Goal: Leave review/rating

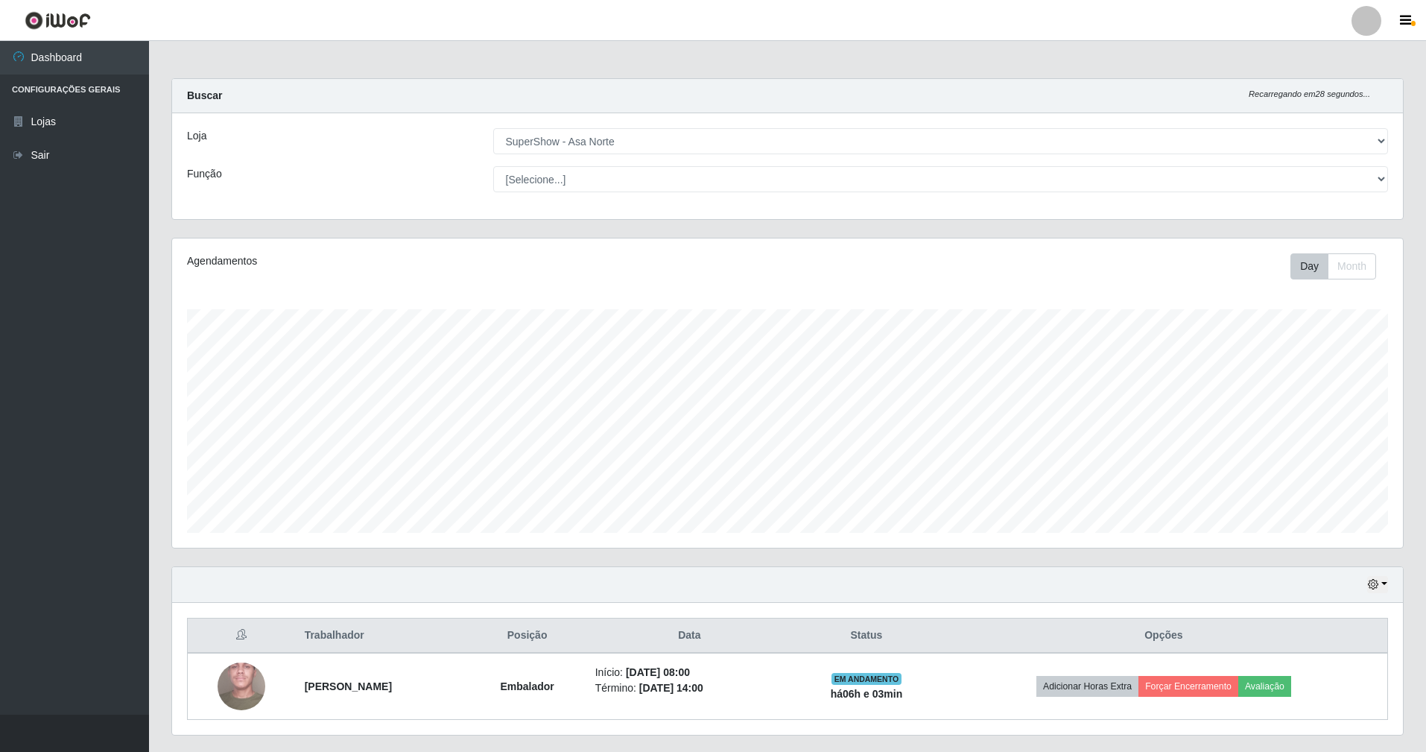
select select "71"
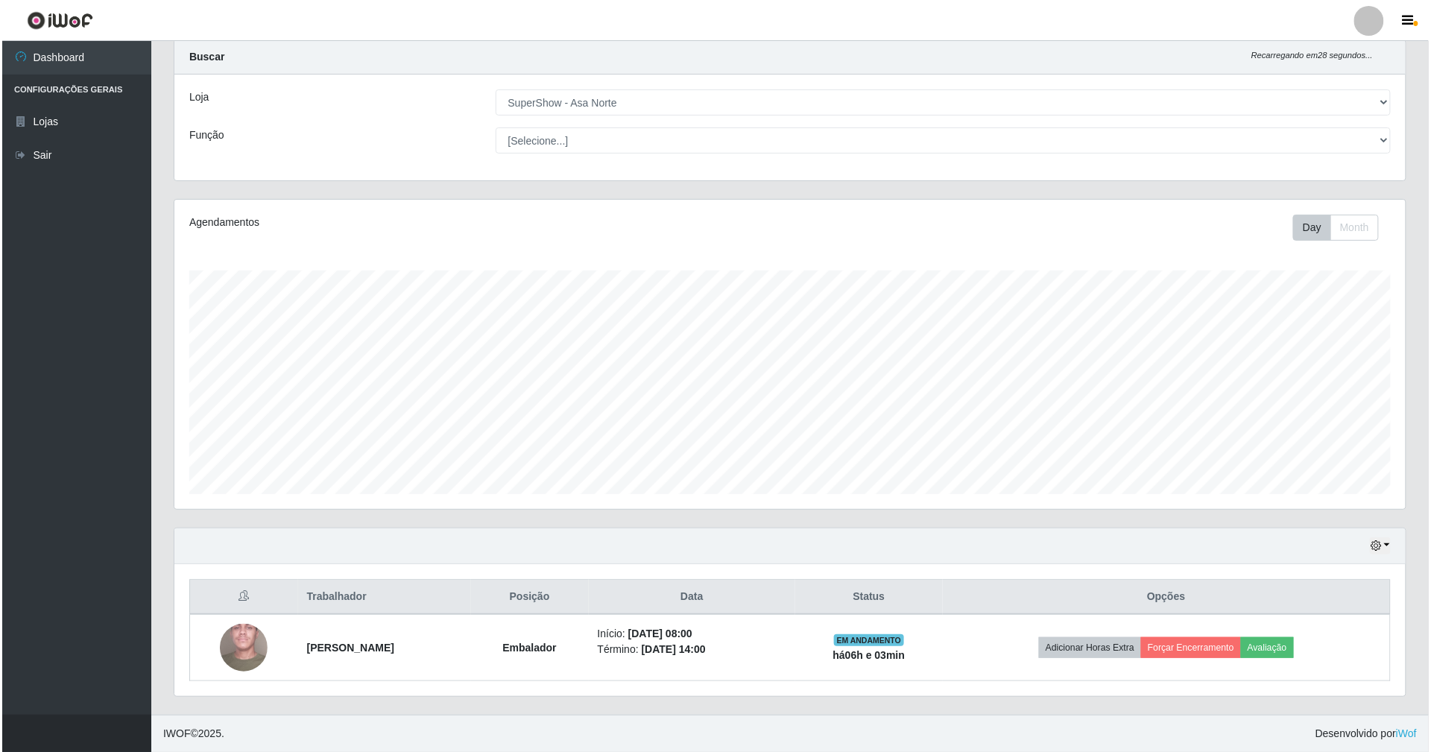
scroll to position [310, 1231]
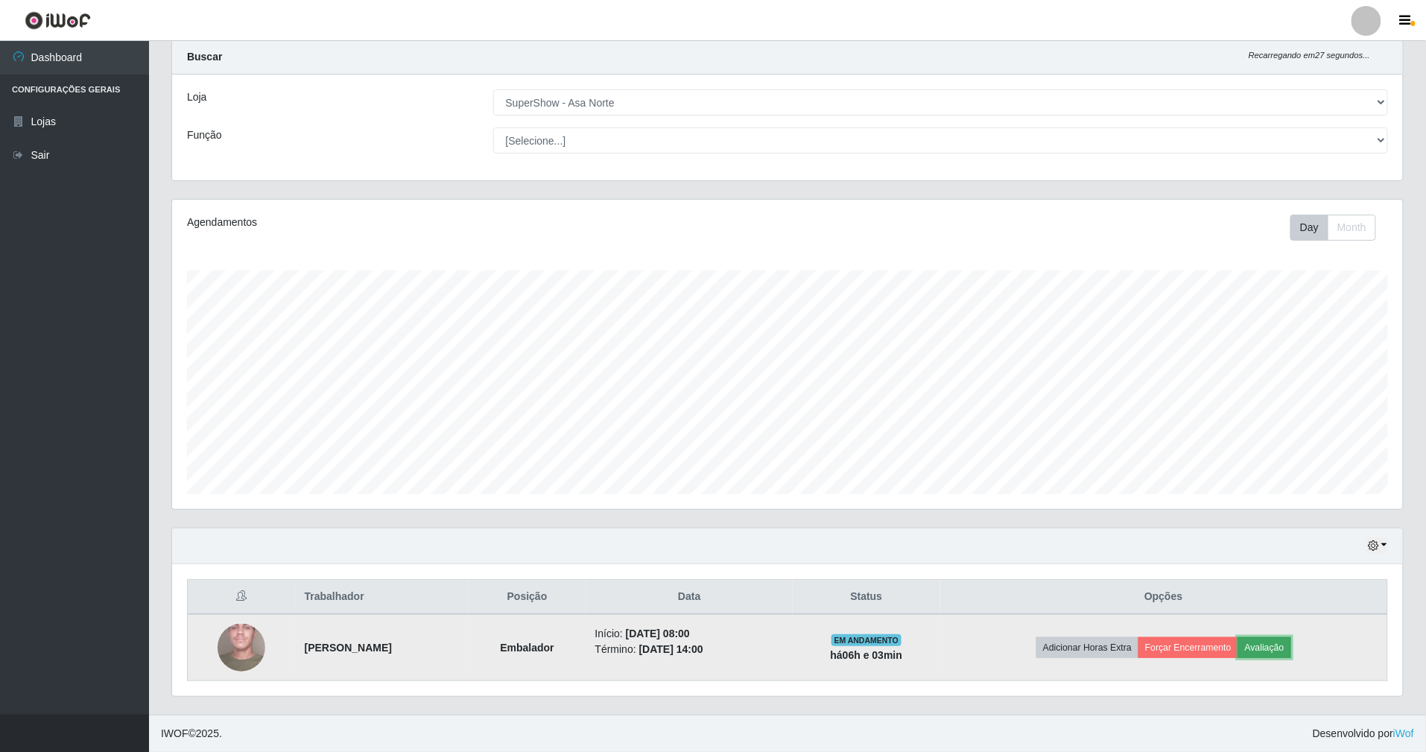
click at [1286, 647] on button "Avaliação" at bounding box center [1264, 647] width 53 height 21
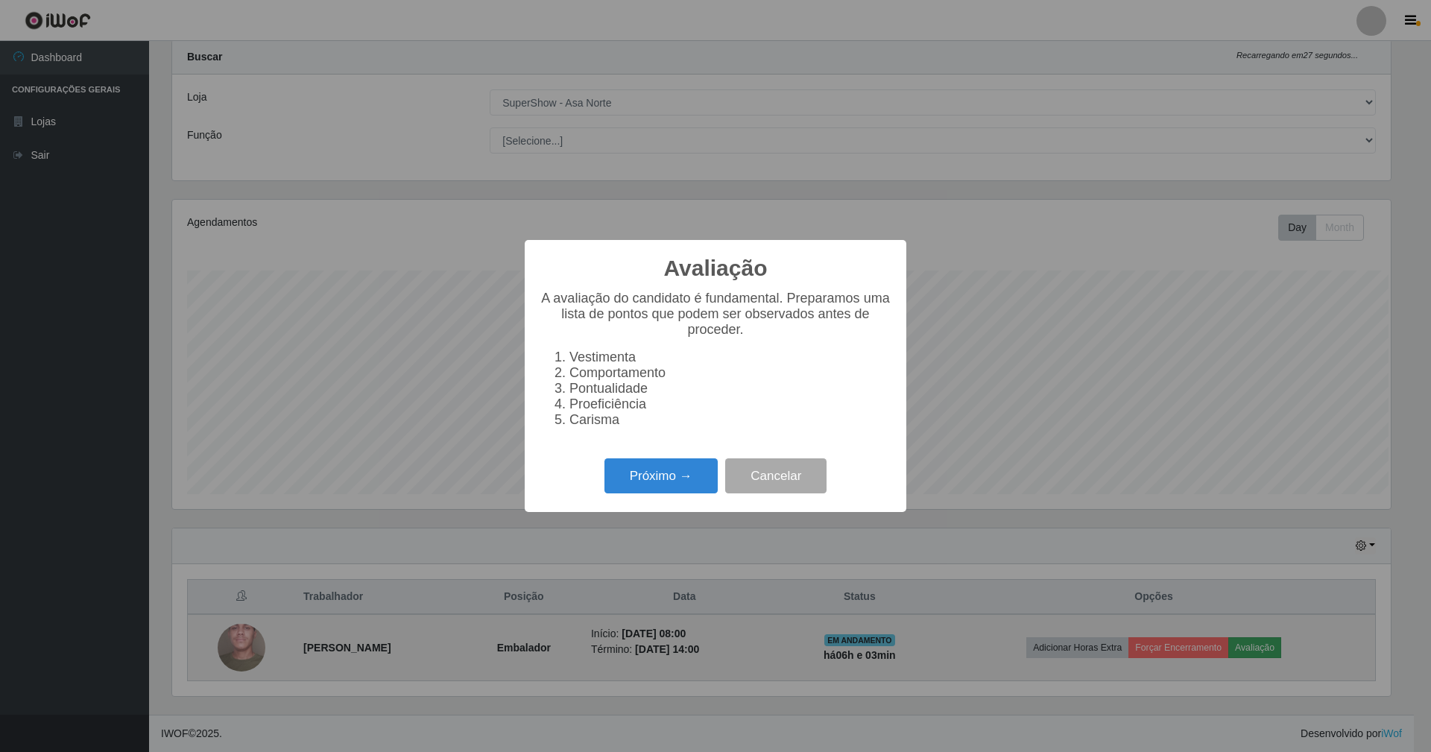
scroll to position [310, 1218]
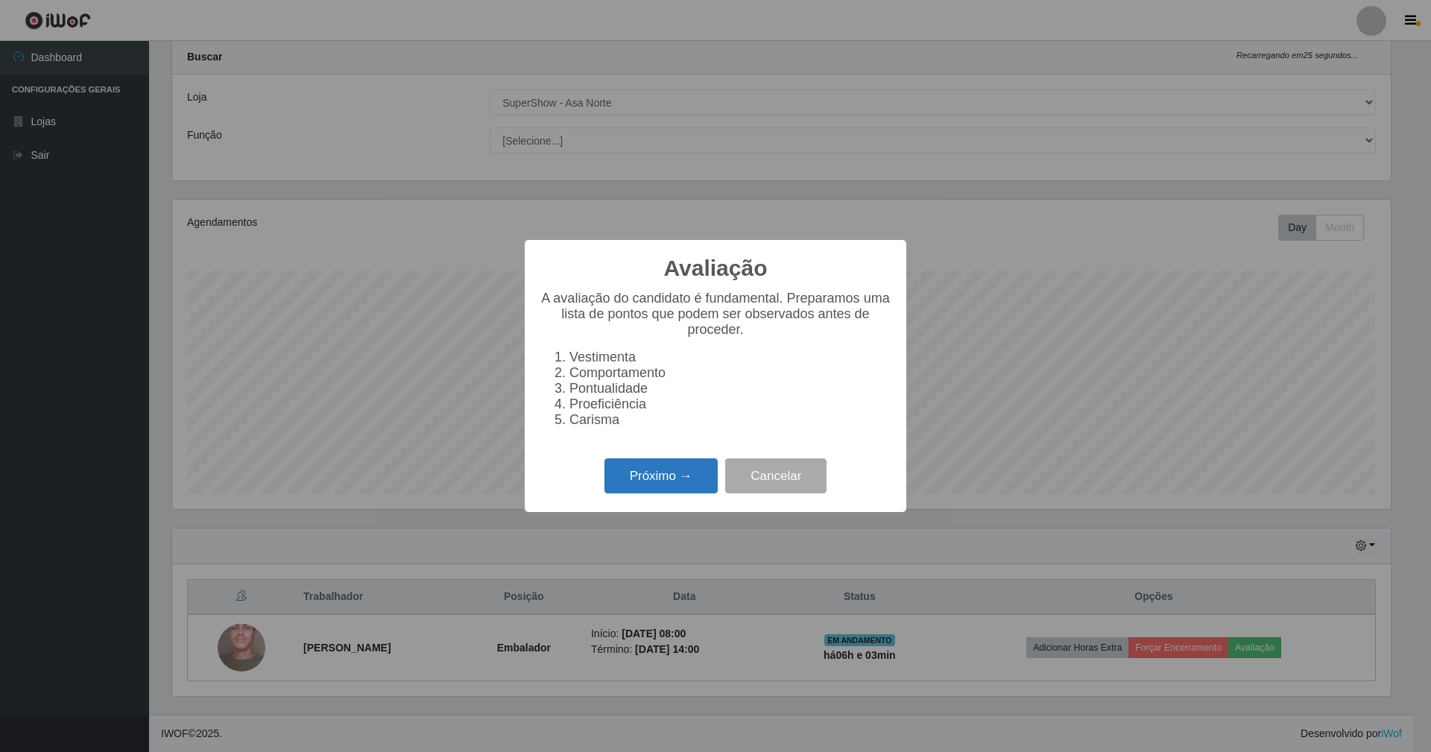
click at [662, 477] on button "Próximo →" at bounding box center [660, 475] width 113 height 35
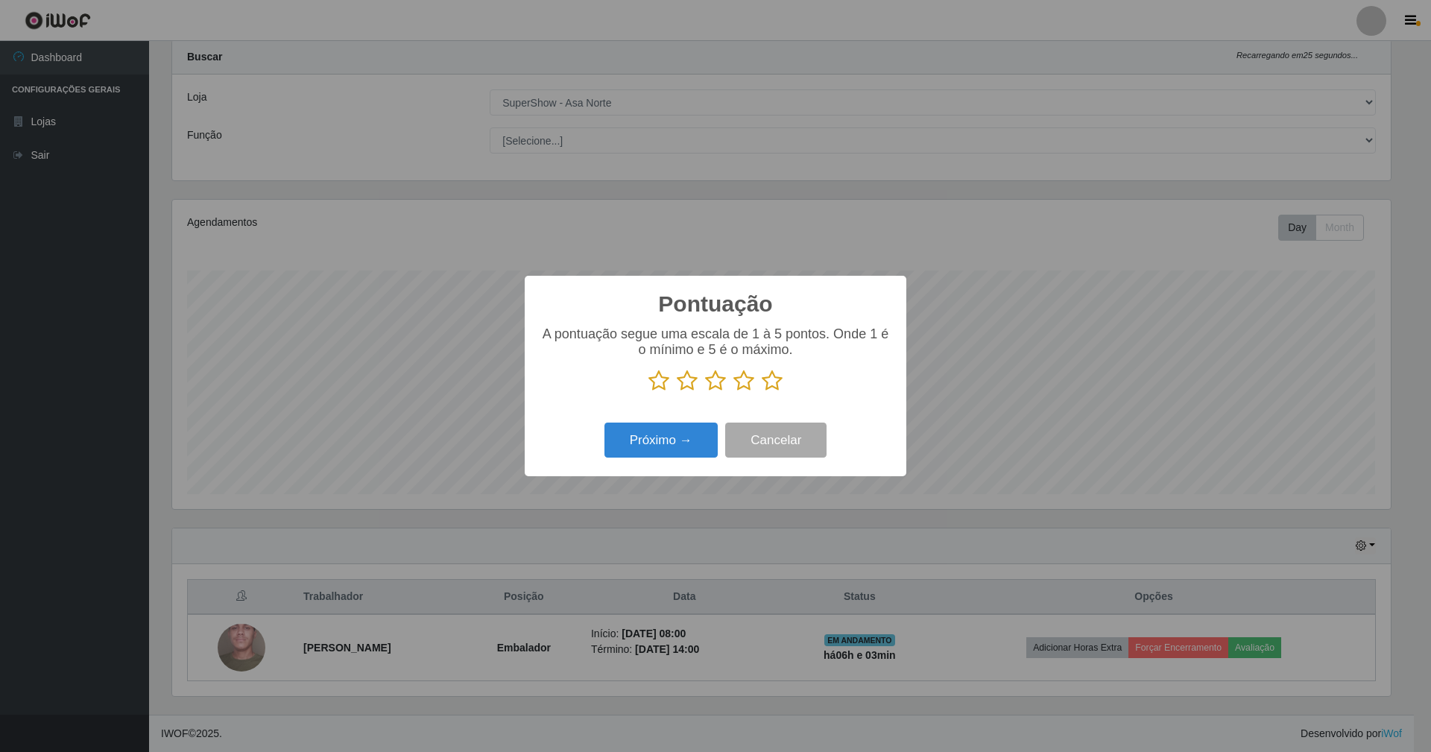
scroll to position [744833, 743925]
click at [770, 383] on icon at bounding box center [772, 381] width 21 height 22
click at [762, 392] on input "radio" at bounding box center [762, 392] width 0 height 0
click at [681, 440] on button "Próximo →" at bounding box center [660, 439] width 113 height 35
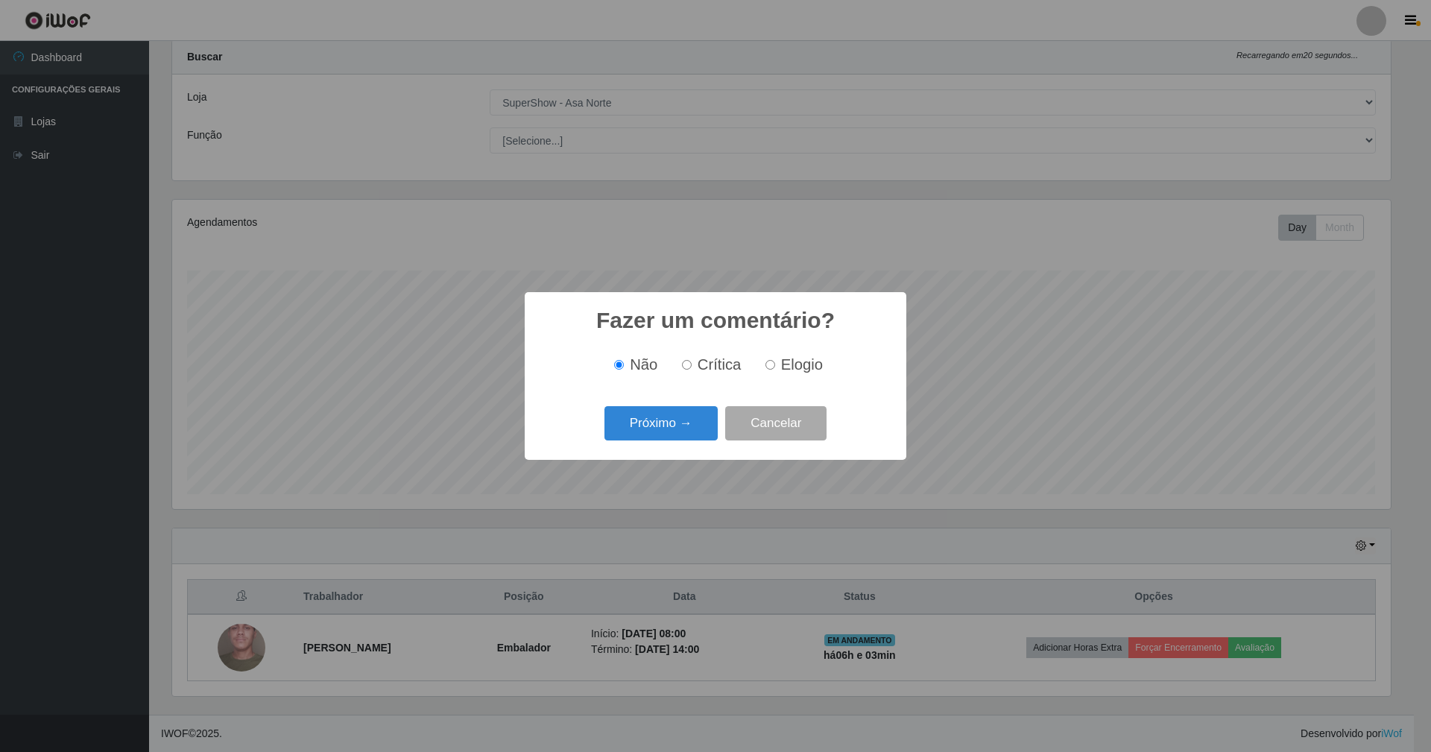
drag, startPoint x: 709, startPoint y: 362, endPoint x: 724, endPoint y: 370, distance: 17.0
click at [709, 364] on span "Crítica" at bounding box center [719, 364] width 44 height 16
click at [691, 364] on input "Crítica" at bounding box center [687, 365] width 10 height 10
radio input "true"
click at [773, 364] on input "Elogio" at bounding box center [770, 365] width 10 height 10
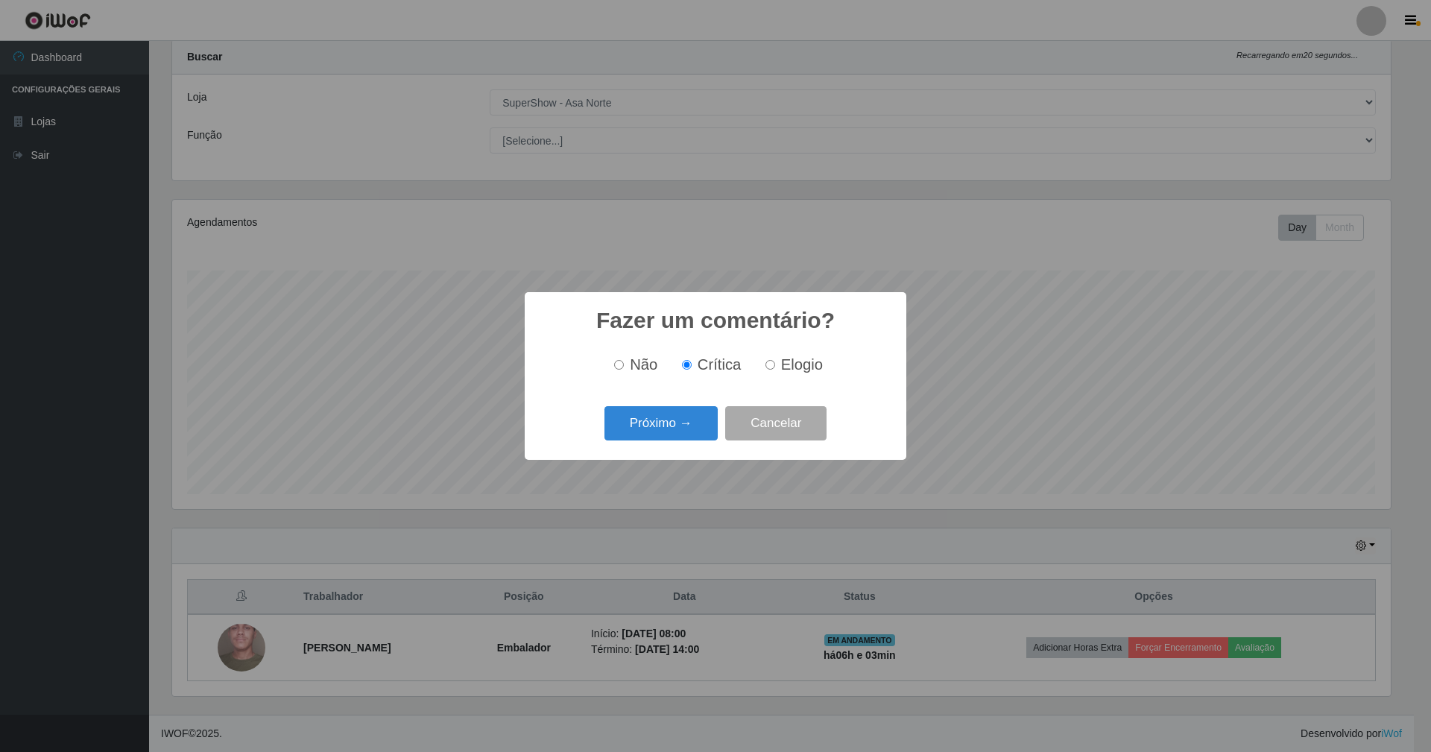
radio input "true"
click at [677, 422] on button "Próximo →" at bounding box center [660, 423] width 113 height 35
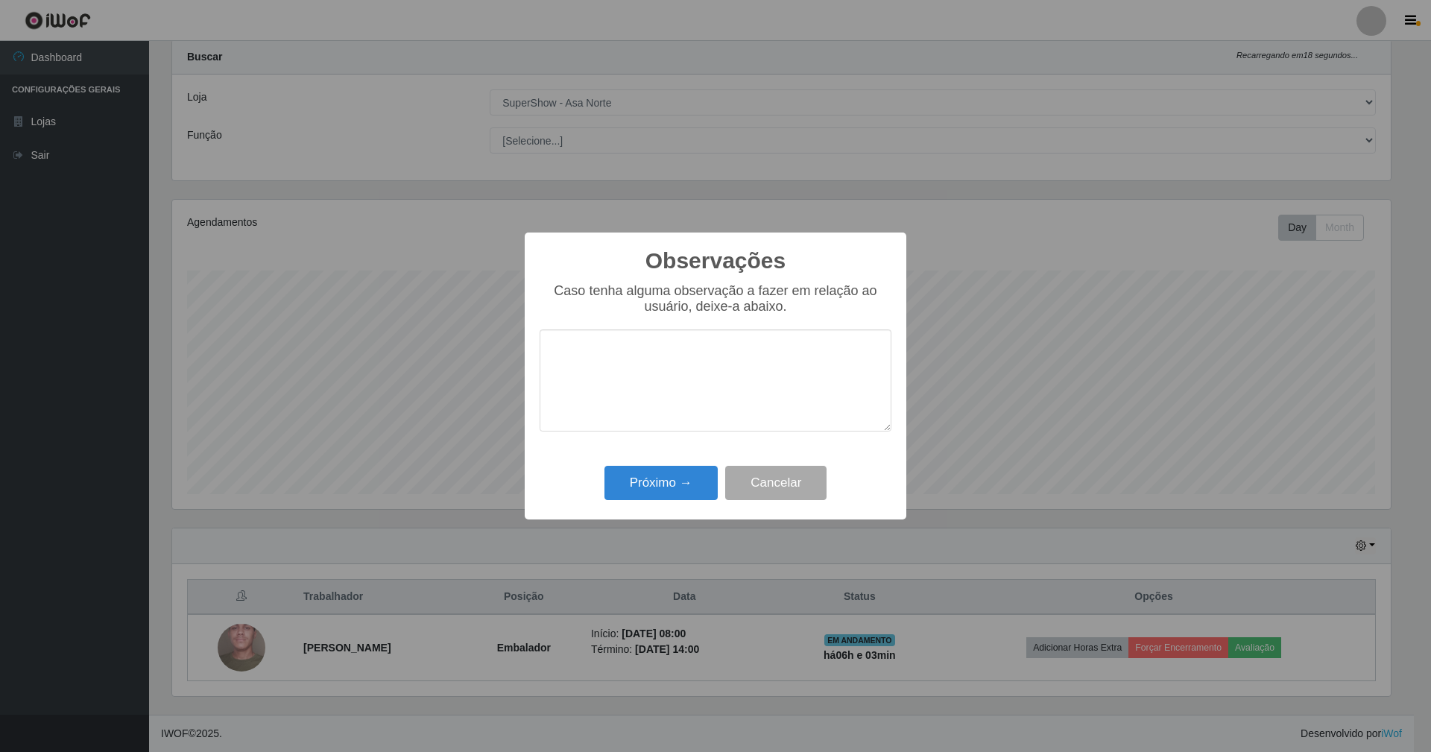
click at [593, 344] on textarea at bounding box center [715, 380] width 352 height 102
type textarea "muito prestativo."
click at [680, 477] on button "Próximo →" at bounding box center [660, 483] width 113 height 35
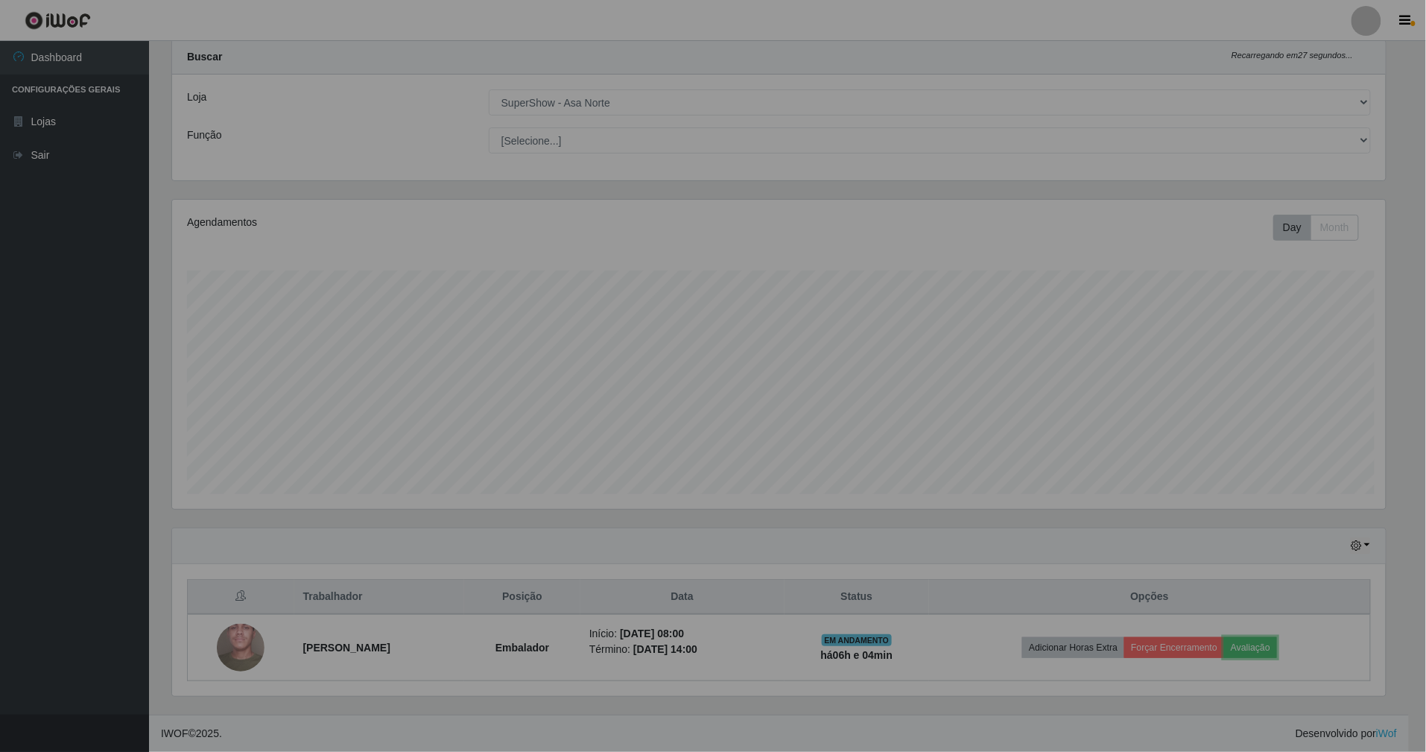
scroll to position [310, 1231]
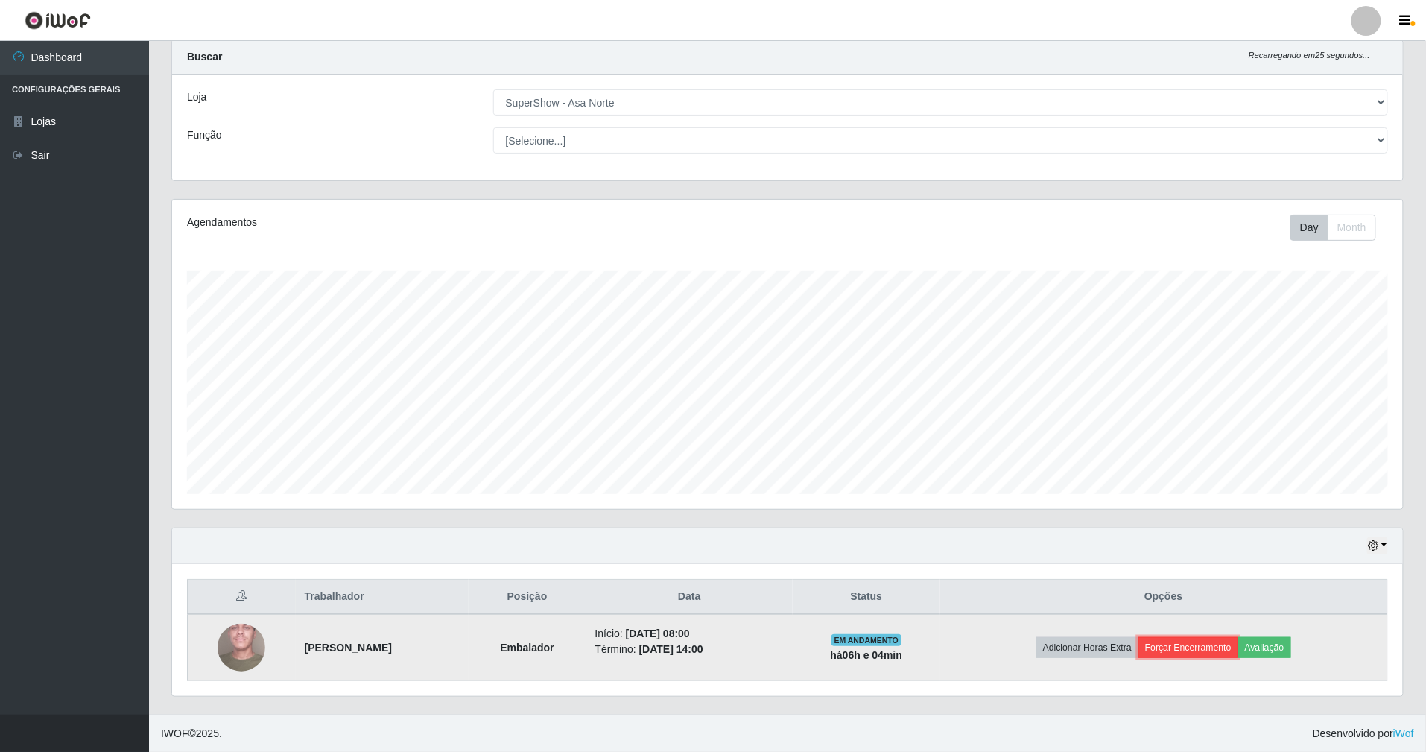
click at [1191, 642] on button "Forçar Encerramento" at bounding box center [1189, 647] width 100 height 21
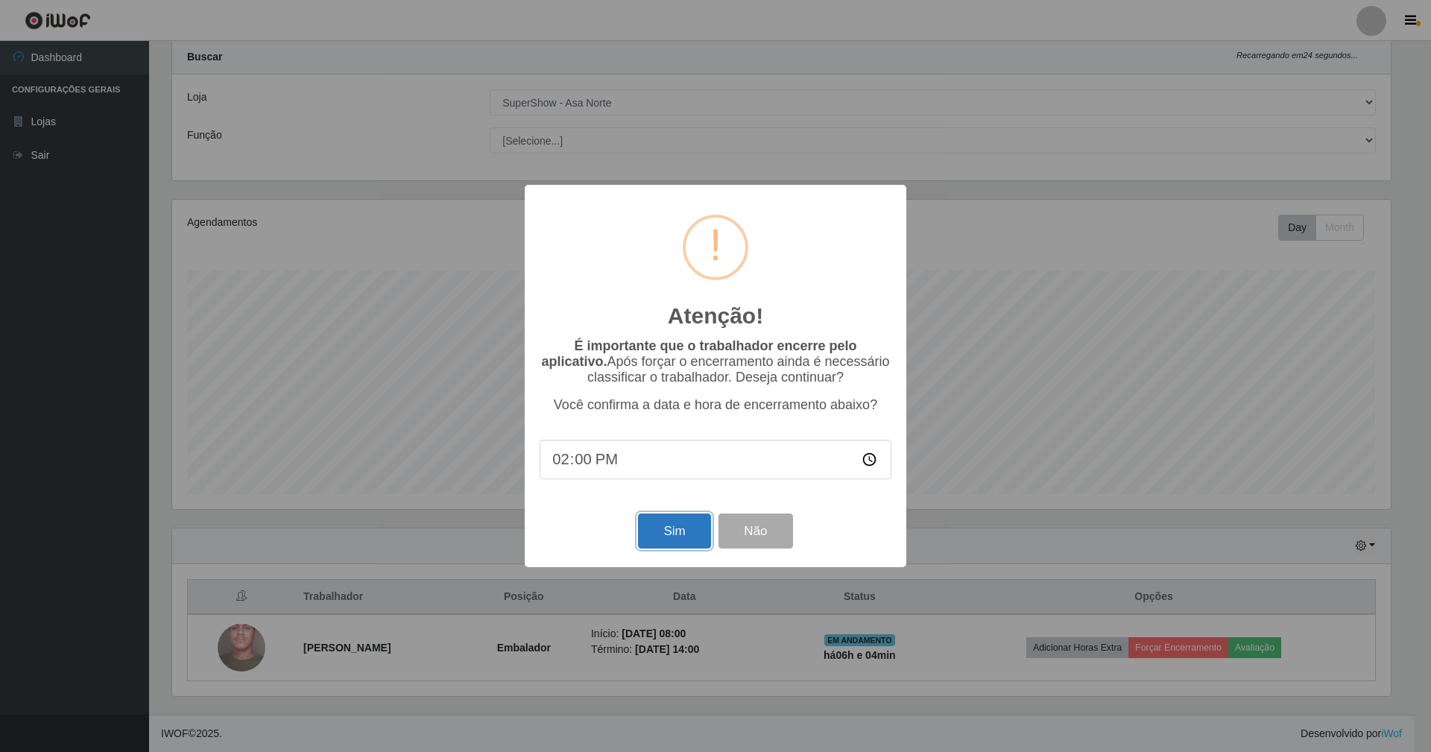
click at [659, 532] on button "Sim" at bounding box center [674, 530] width 72 height 35
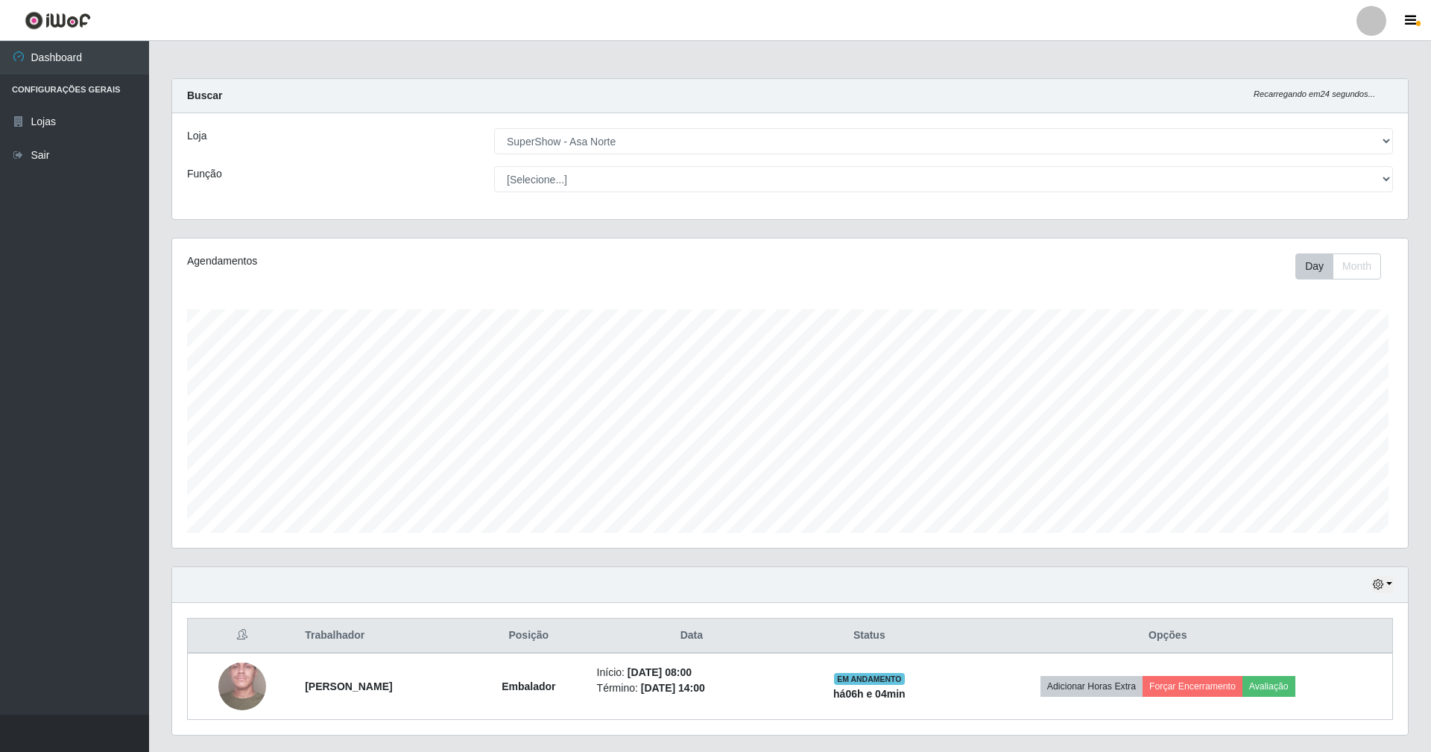
scroll to position [310, 1235]
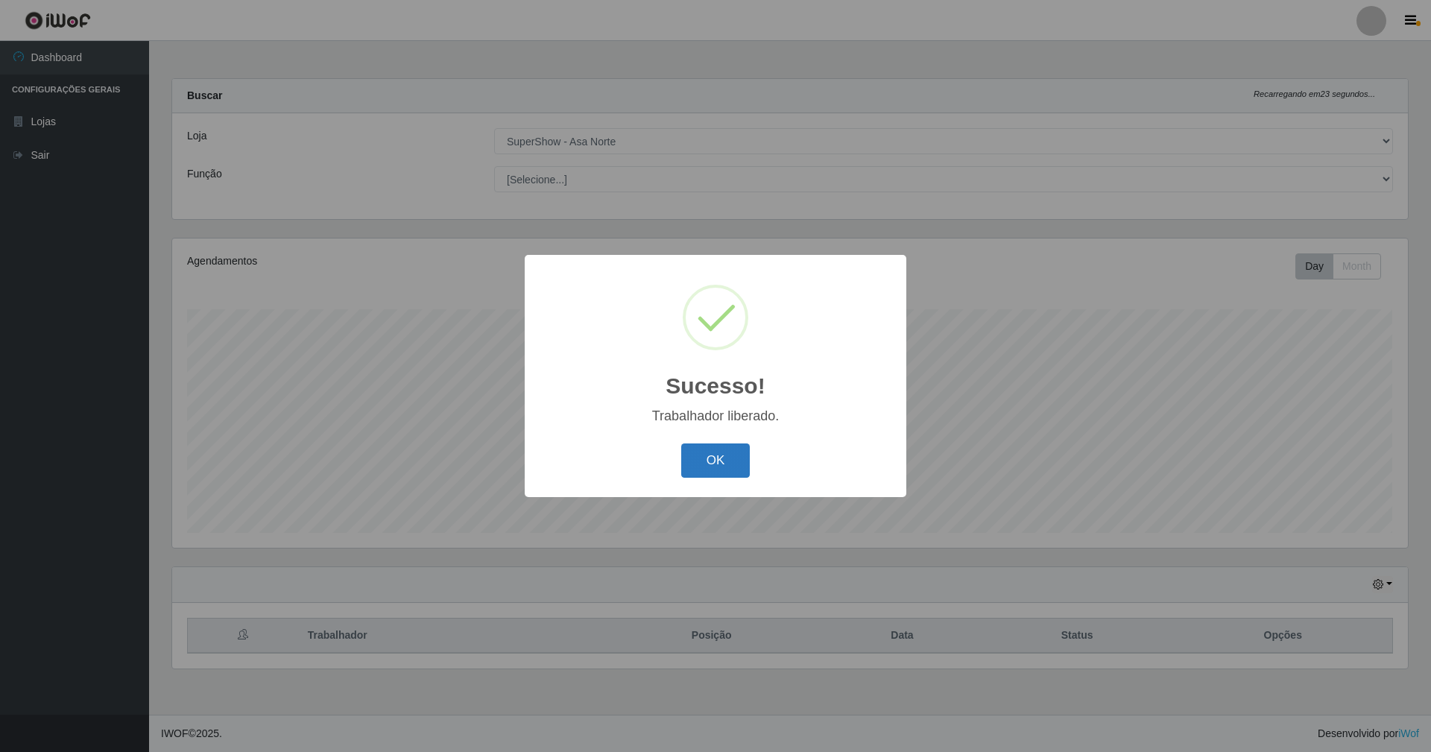
click at [733, 462] on button "OK" at bounding box center [715, 460] width 69 height 35
